Goal: Information Seeking & Learning: Learn about a topic

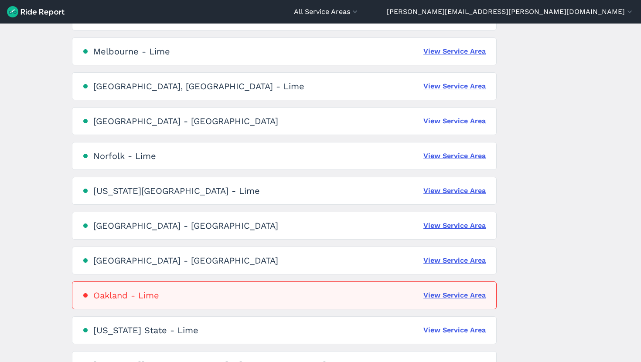
scroll to position [1090, 0]
click at [451, 51] on link "View Service Area" at bounding box center [454, 51] width 62 height 10
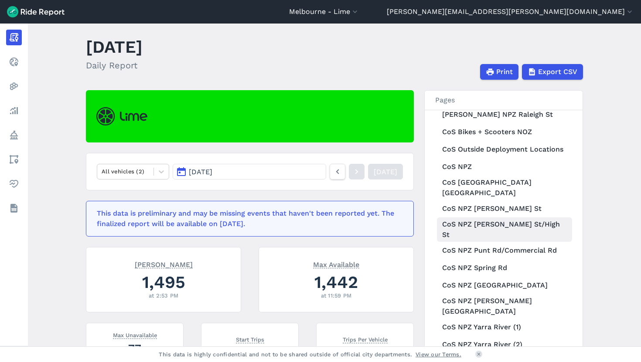
scroll to position [627, 0]
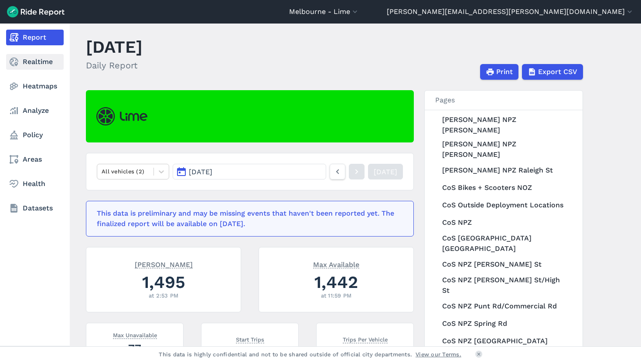
click at [20, 61] on link "Realtime" at bounding box center [35, 62] width 58 height 16
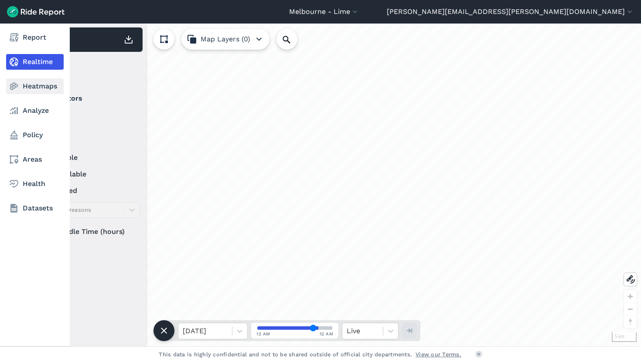
click at [19, 92] on link "Heatmaps" at bounding box center [35, 86] width 58 height 16
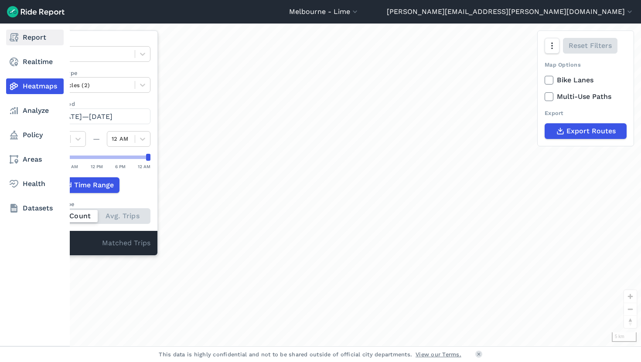
click at [18, 39] on icon at bounding box center [14, 37] width 10 height 10
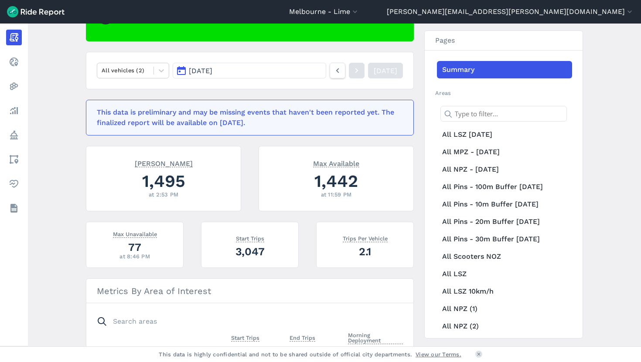
scroll to position [112, 0]
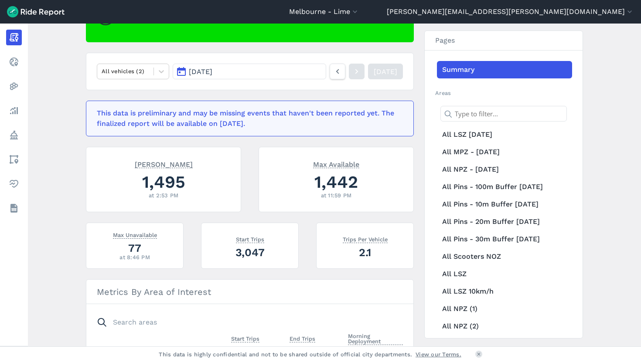
click at [212, 73] on span "[DATE]" at bounding box center [201, 72] width 24 height 8
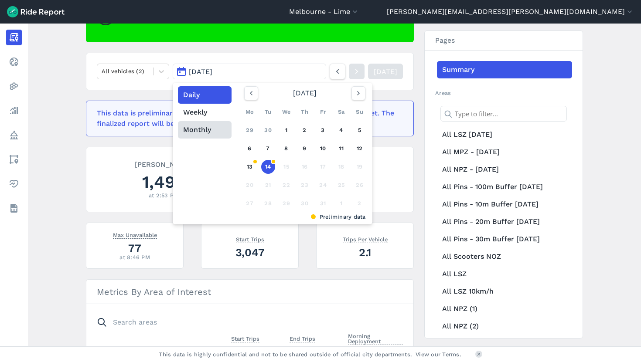
click at [207, 126] on button "Monthly" at bounding box center [205, 129] width 54 height 17
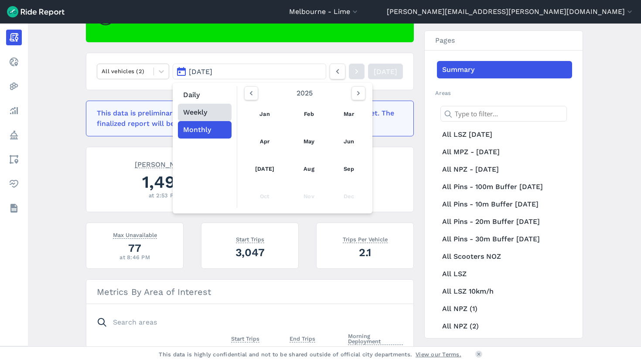
click at [206, 114] on button "Weekly" at bounding box center [205, 112] width 54 height 17
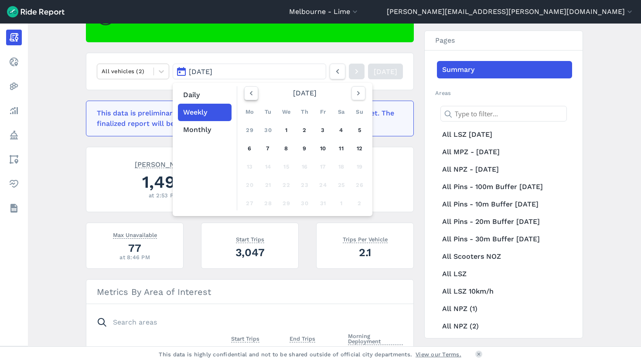
click at [248, 90] on icon "button" at bounding box center [251, 93] width 9 height 9
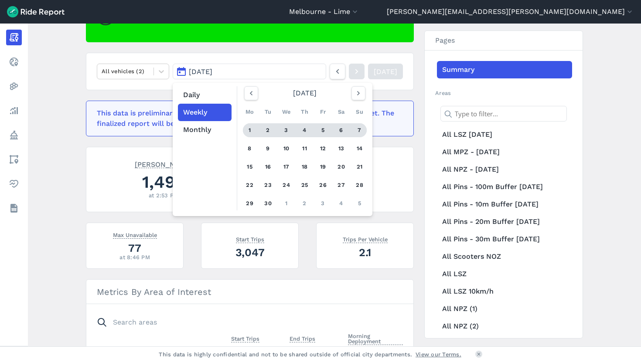
click at [271, 129] on div "2" at bounding box center [268, 130] width 14 height 14
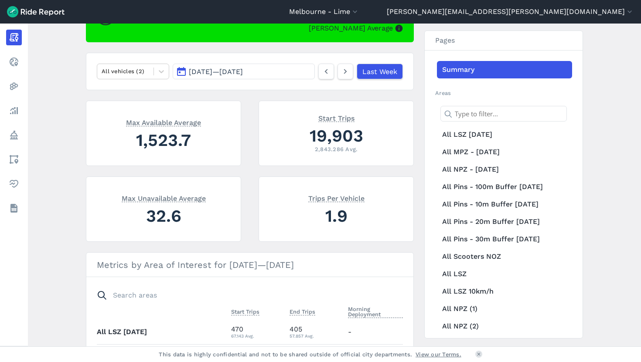
click at [137, 62] on nav "All vehicles (2) [DATE] — [DATE] Last Week" at bounding box center [250, 71] width 328 height 37
click at [139, 67] on div at bounding box center [126, 71] width 48 height 10
click at [141, 95] on div "E-Bikes" at bounding box center [133, 92] width 72 height 15
click at [346, 69] on icon at bounding box center [345, 71] width 10 height 10
click at [340, 68] on icon at bounding box center [345, 71] width 10 height 10
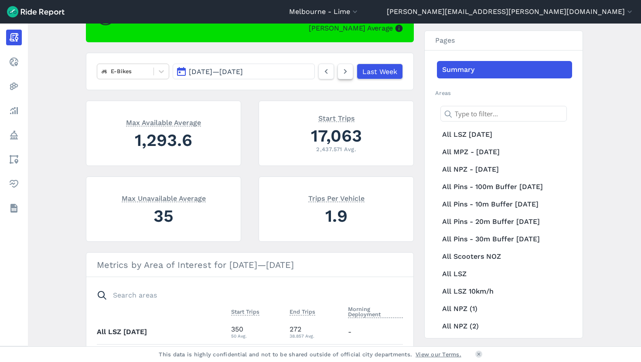
click at [344, 72] on icon at bounding box center [345, 71] width 10 height 10
